Goal: Task Accomplishment & Management: Understand process/instructions

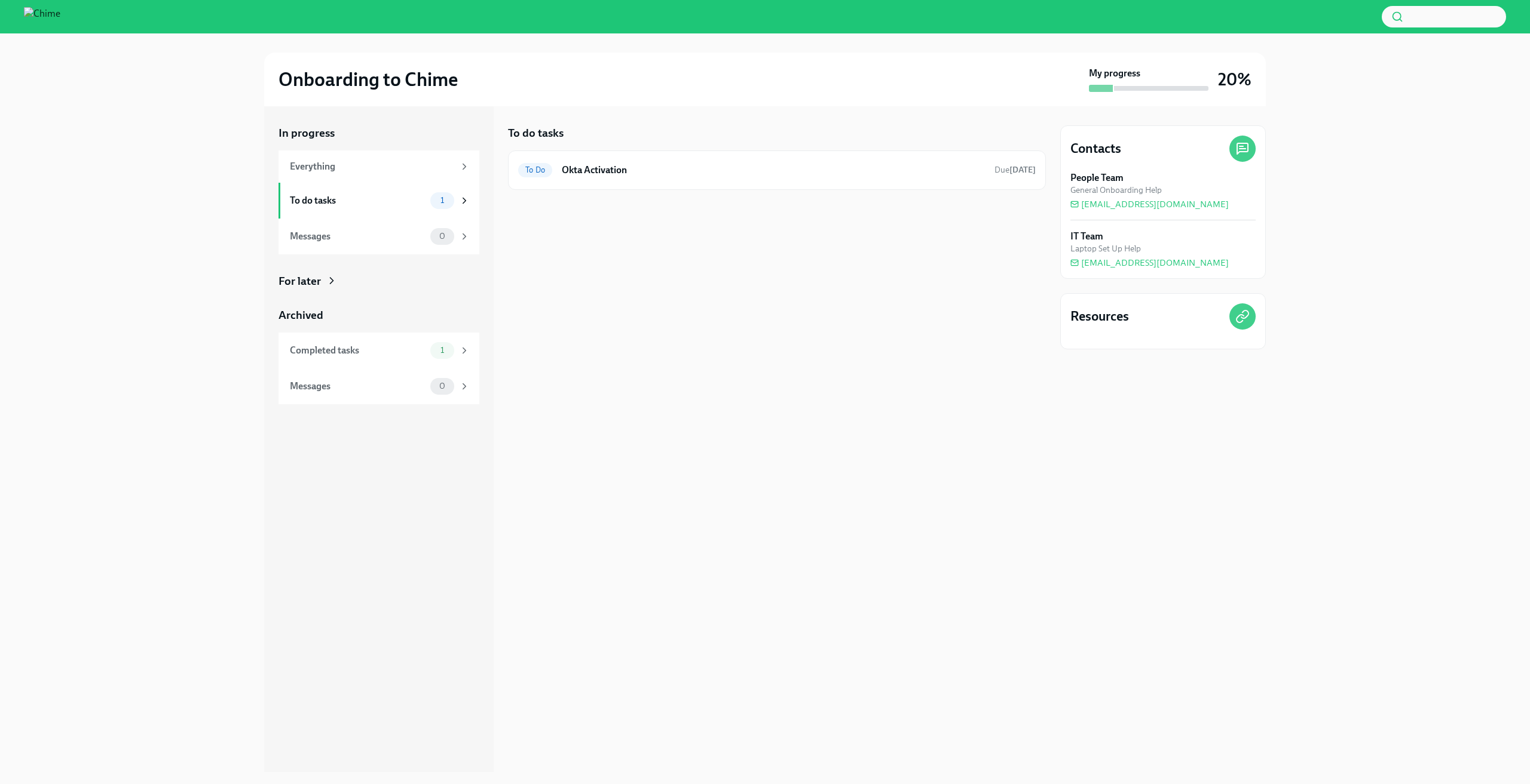
click at [691, 196] on div at bounding box center [777, 209] width 538 height 38
click at [715, 165] on h6 "Okta Activation" at bounding box center [773, 170] width 423 height 13
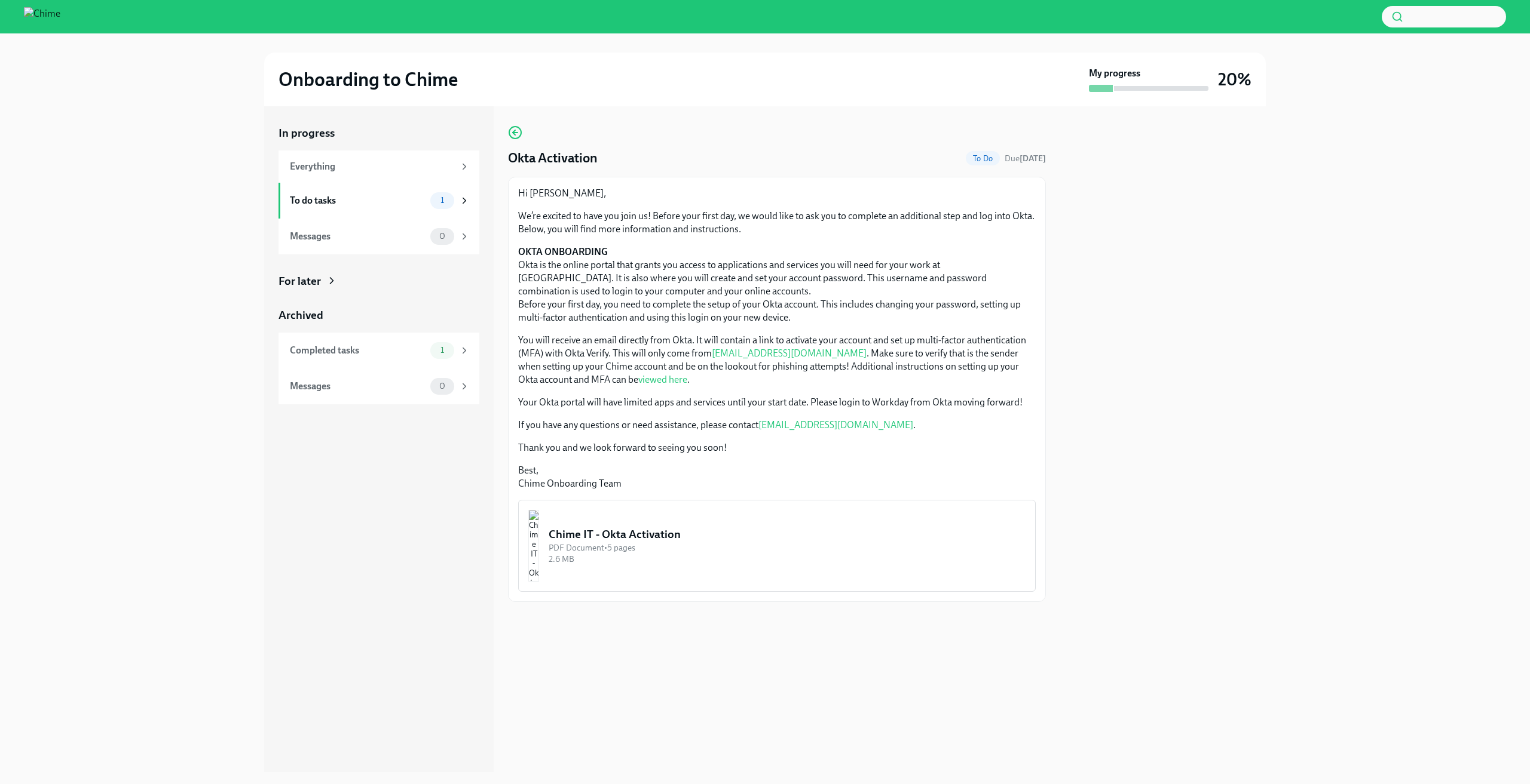
click at [398, 279] on div "For later" at bounding box center [379, 281] width 201 height 16
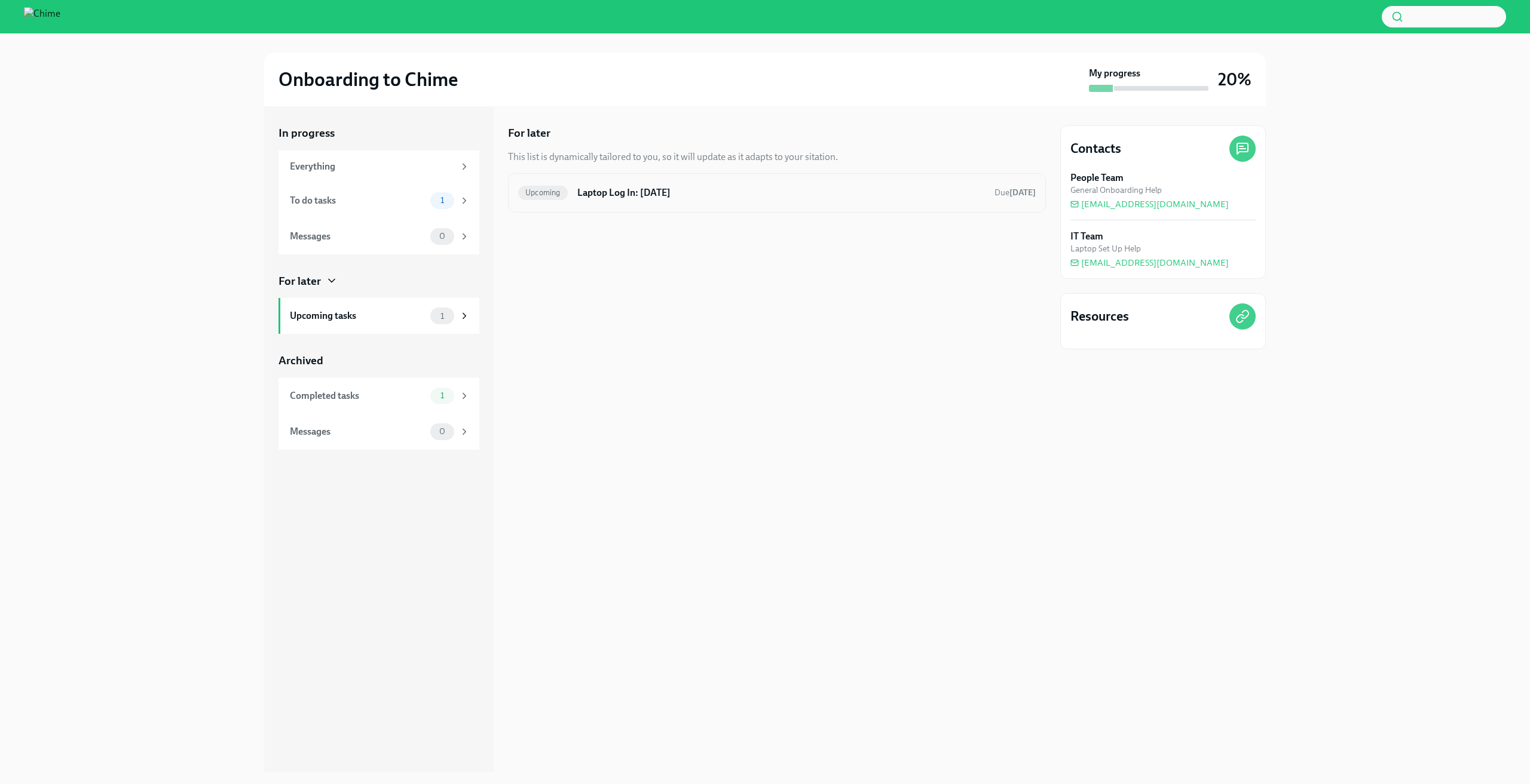
click at [668, 206] on div "Upcoming Laptop Log In: Sep 30, 2025 Due in 2 days" at bounding box center [777, 193] width 538 height 40
click at [665, 195] on h6 "Laptop Log In: Sep 30, 2025" at bounding box center [781, 193] width 408 height 13
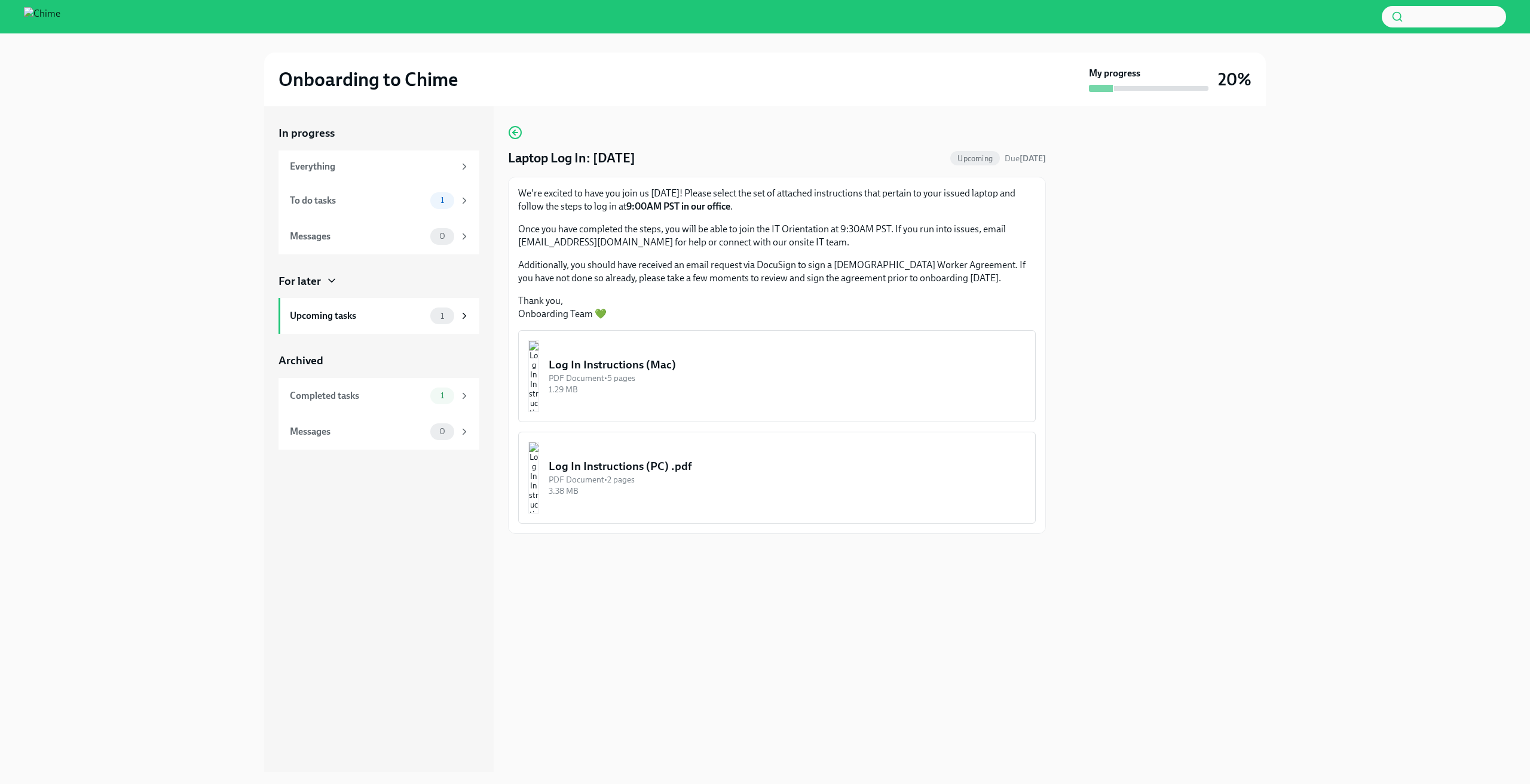
click at [701, 377] on div "PDF Document • 5 pages" at bounding box center [787, 378] width 477 height 12
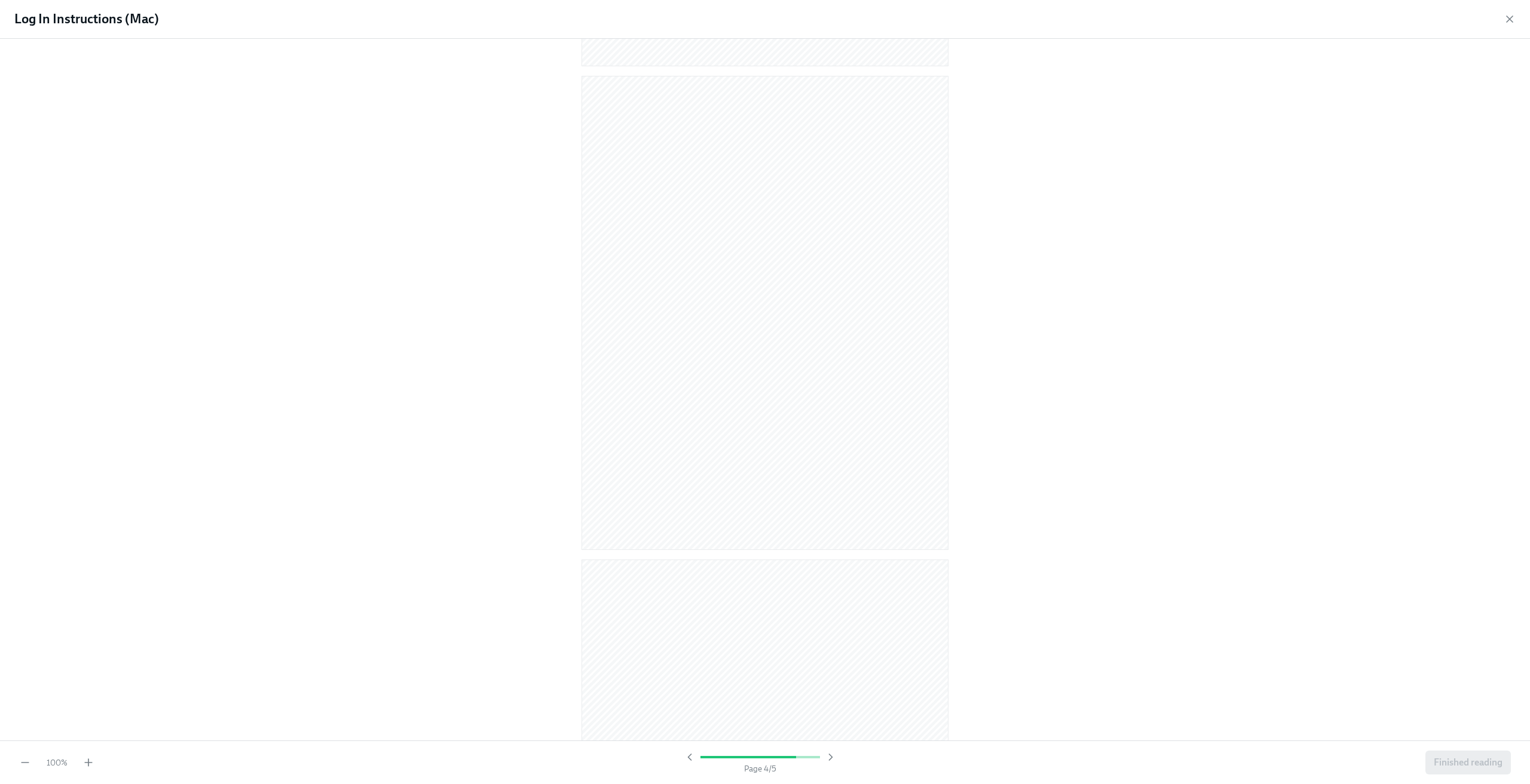
scroll to position [1727, 0]
click at [1148, 476] on div at bounding box center [765, 390] width 1530 height 702
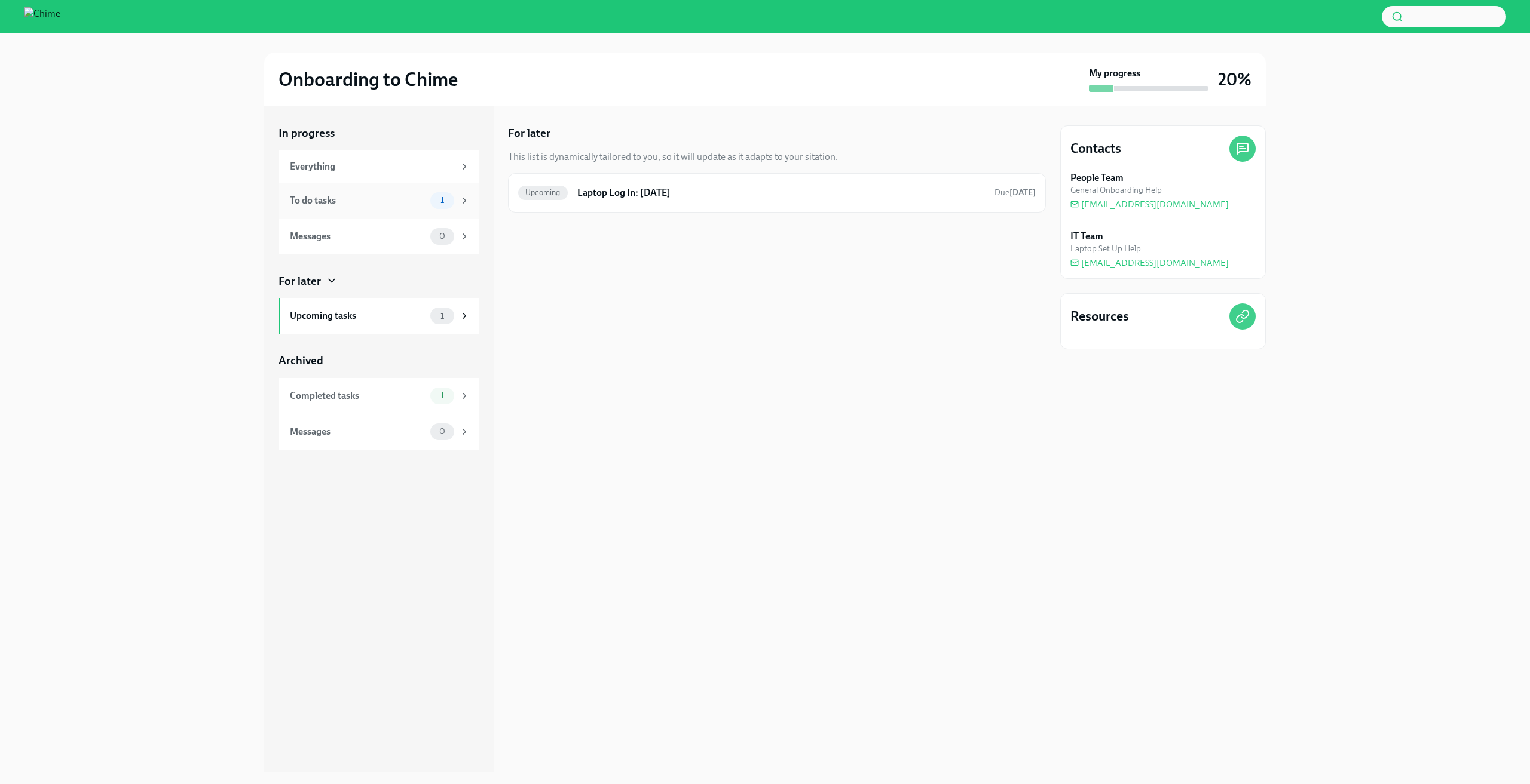
click at [409, 193] on div "To do tasks 1" at bounding box center [380, 201] width 180 height 17
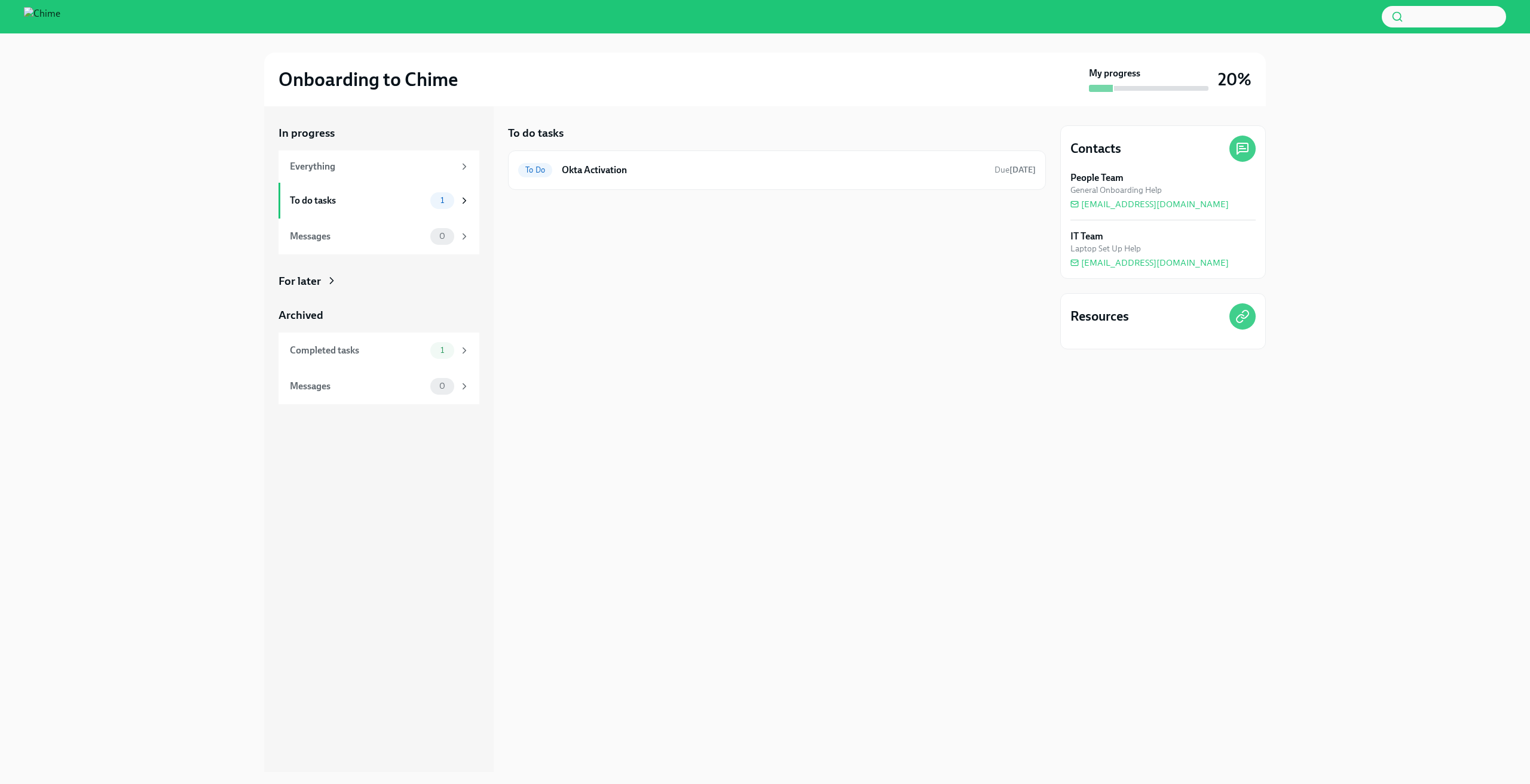
click at [715, 195] on div at bounding box center [777, 209] width 538 height 38
click at [713, 180] on div "To Do Okta Activation Due tomorrow" at bounding box center [777, 170] width 538 height 40
click at [700, 172] on h6 "Okta Activation" at bounding box center [773, 170] width 423 height 13
